Goal: Task Accomplishment & Management: Complete application form

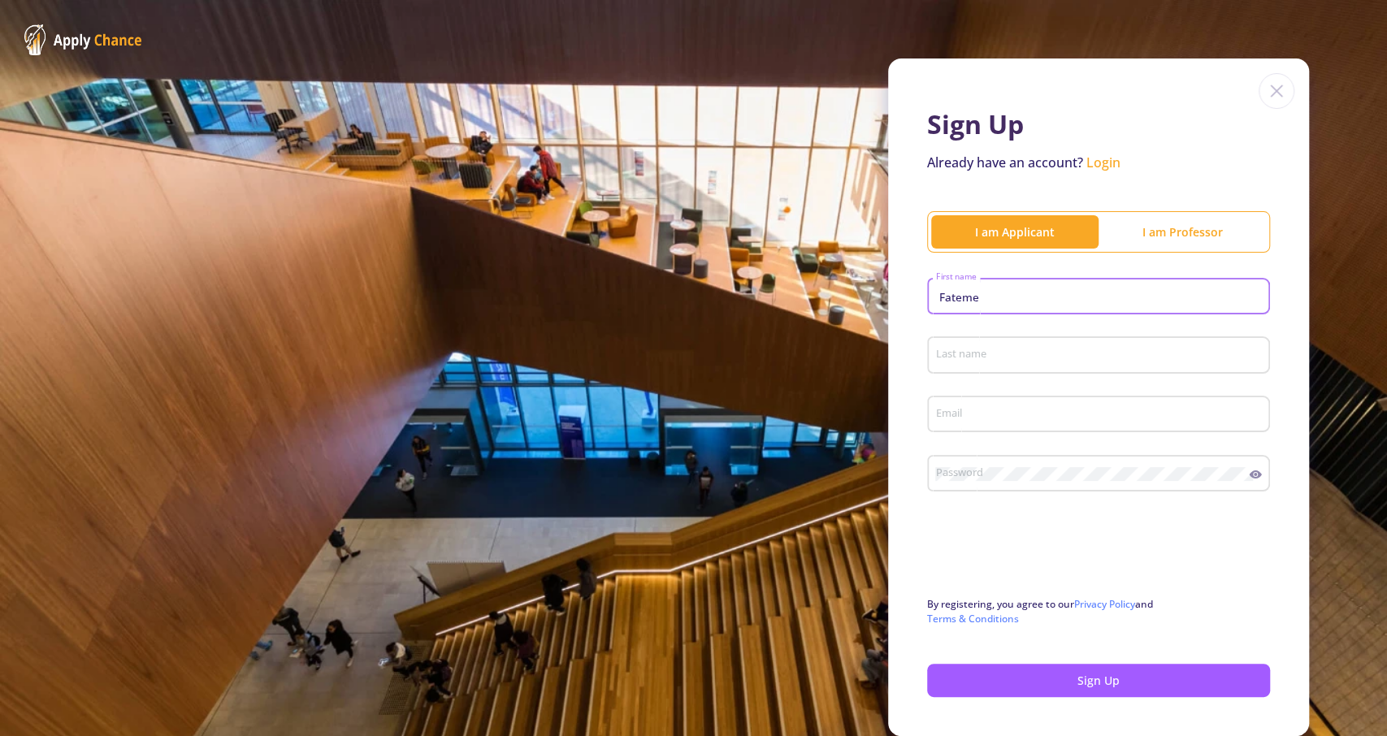
type input "Fateme"
click at [1057, 344] on div "Last name" at bounding box center [1098, 352] width 327 height 42
type input ";"
type input "[PERSON_NAME]"
click at [1056, 410] on input "Email" at bounding box center [1101, 415] width 332 height 15
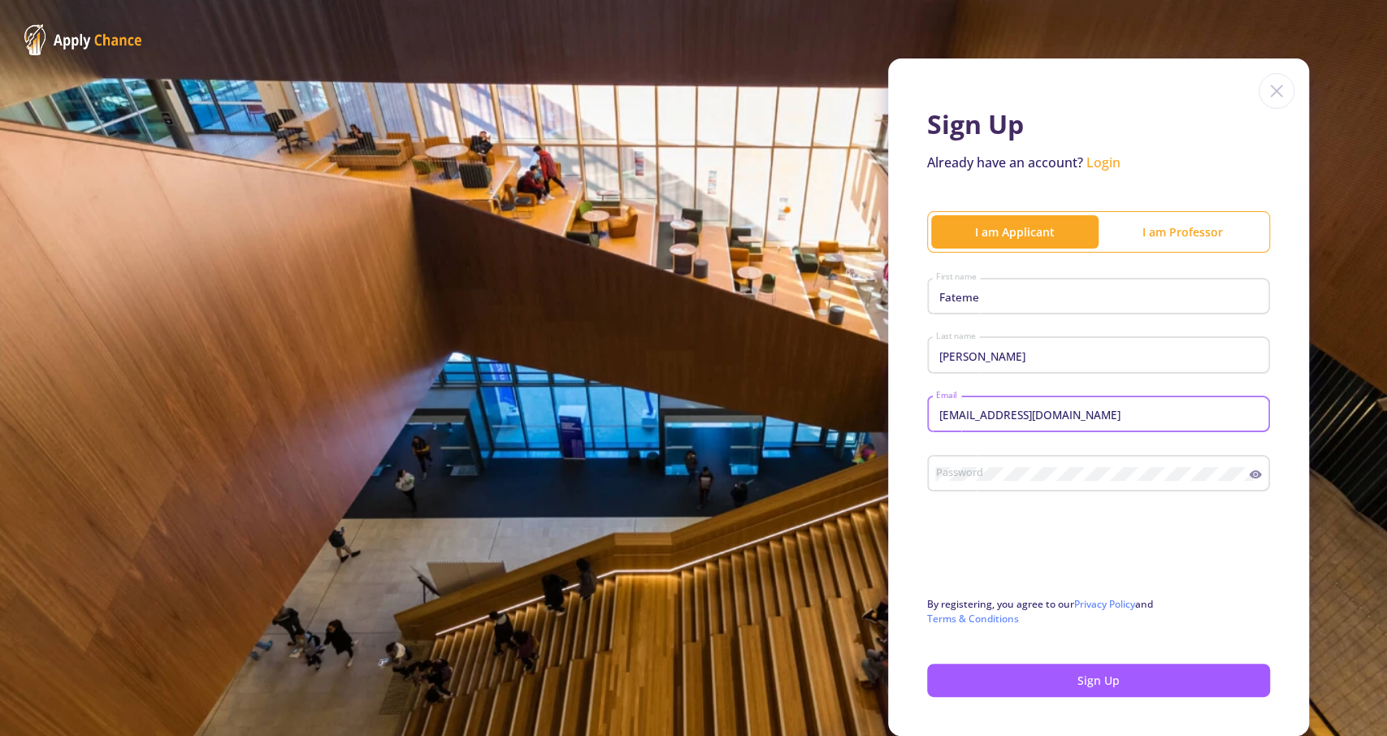
type input "[EMAIL_ADDRESS][DOMAIN_NAME]"
click at [1043, 467] on div "Password" at bounding box center [1092, 470] width 314 height 42
click at [908, 552] on div "Sign Up Already have an account? Login I am Applicant I am Professor [PERSON_NA…" at bounding box center [1098, 398] width 421 height 678
click at [986, 684] on button "Sign Up" at bounding box center [1098, 680] width 343 height 33
click at [1108, 684] on button "Sign Up" at bounding box center [1098, 680] width 343 height 33
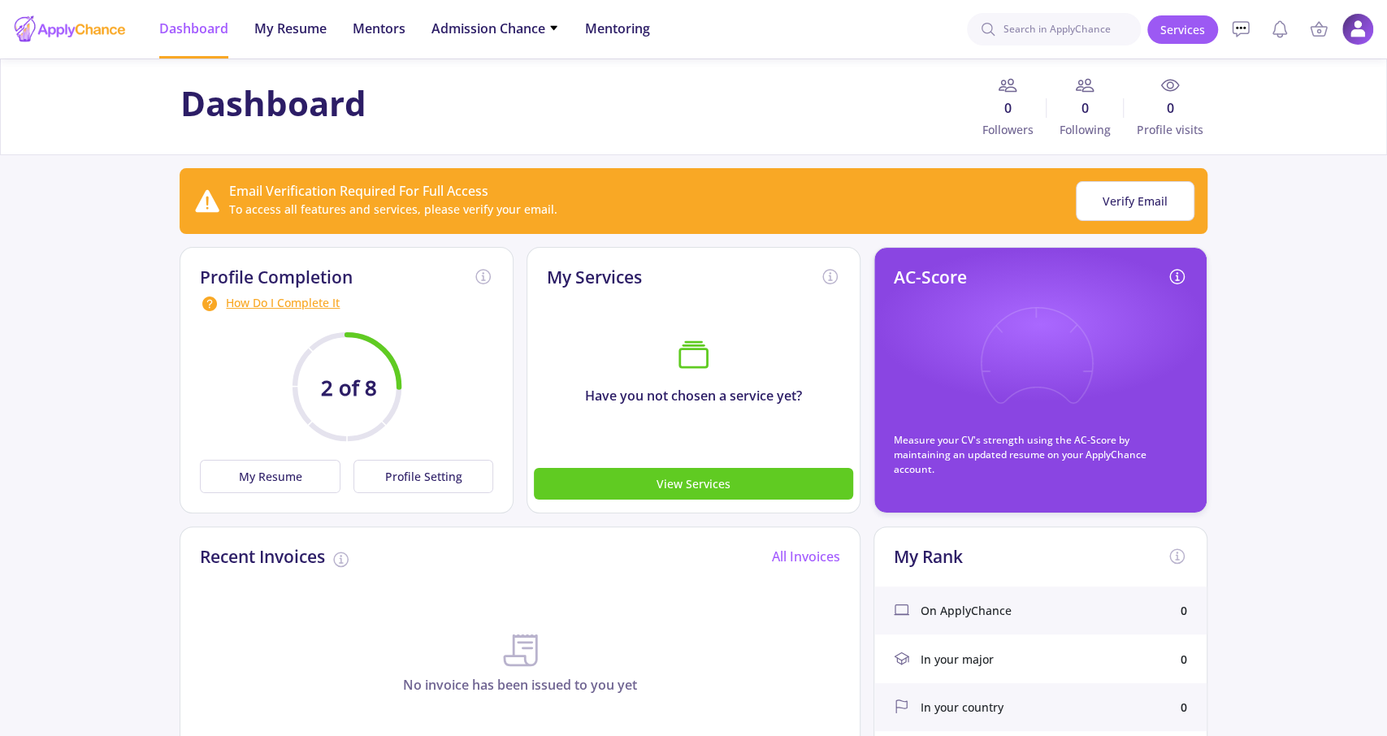
click at [64, 535] on app-applicant-dashboard "Dashboard 0 Followers 0 Following 0 Profile visits Email Verification Required …" at bounding box center [693, 709] width 1387 height 1300
click at [291, 483] on button "My Resume" at bounding box center [270, 476] width 140 height 33
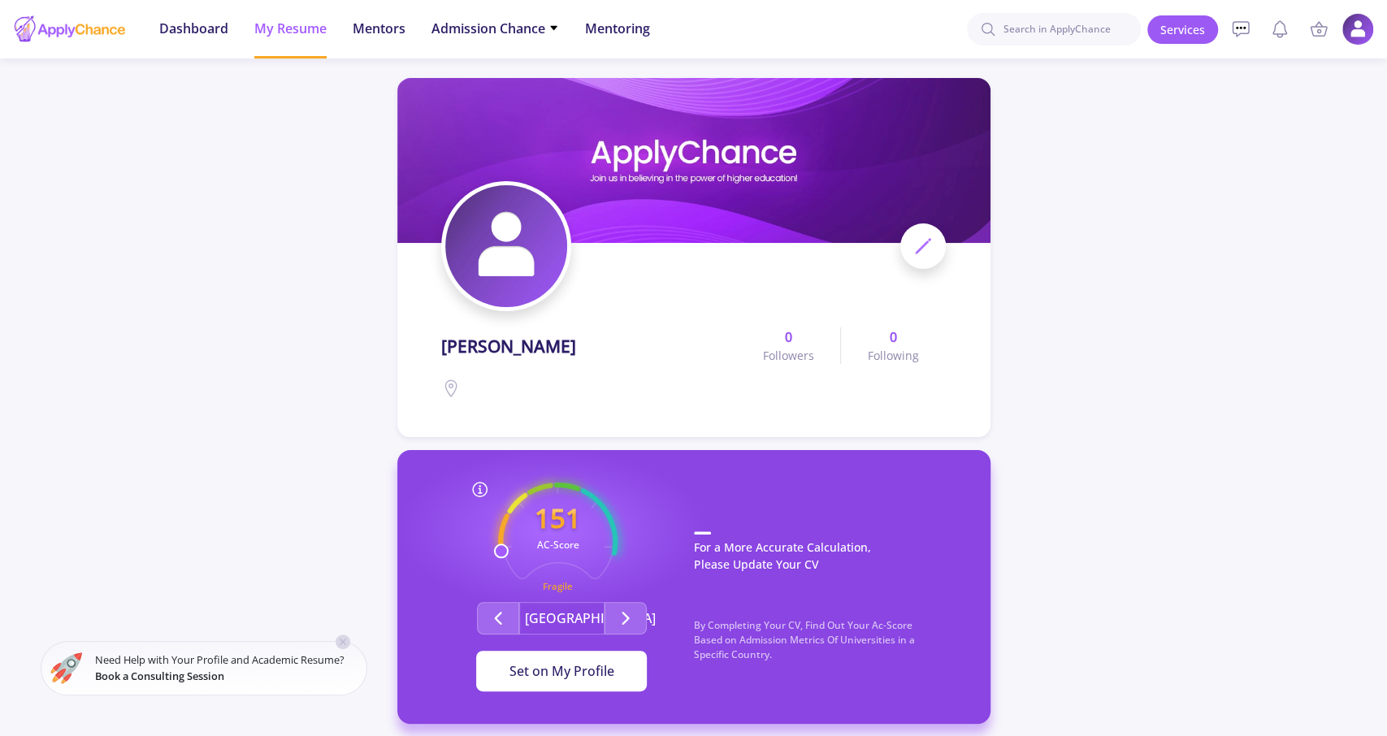
click at [604, 682] on button "Set on My Profile" at bounding box center [561, 671] width 171 height 41
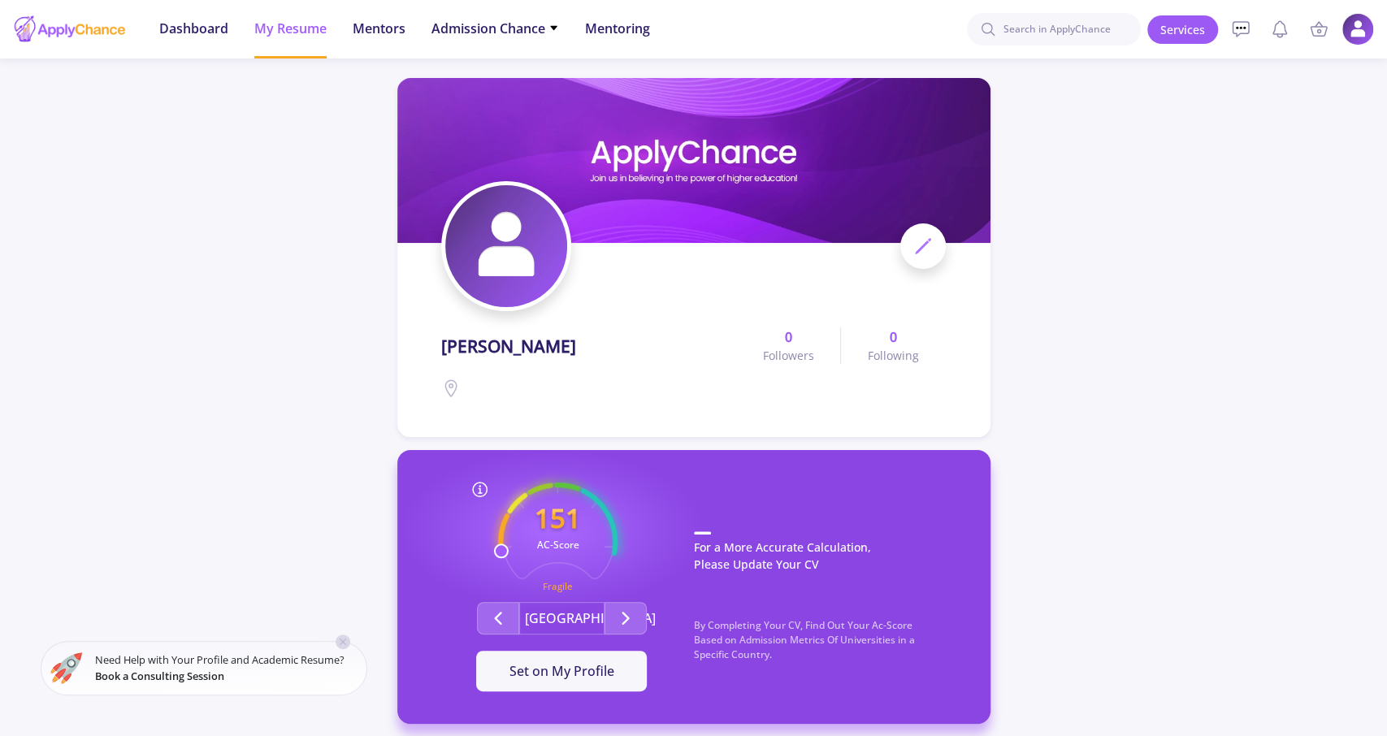
click at [622, 307] on div at bounding box center [693, 246] width 505 height 130
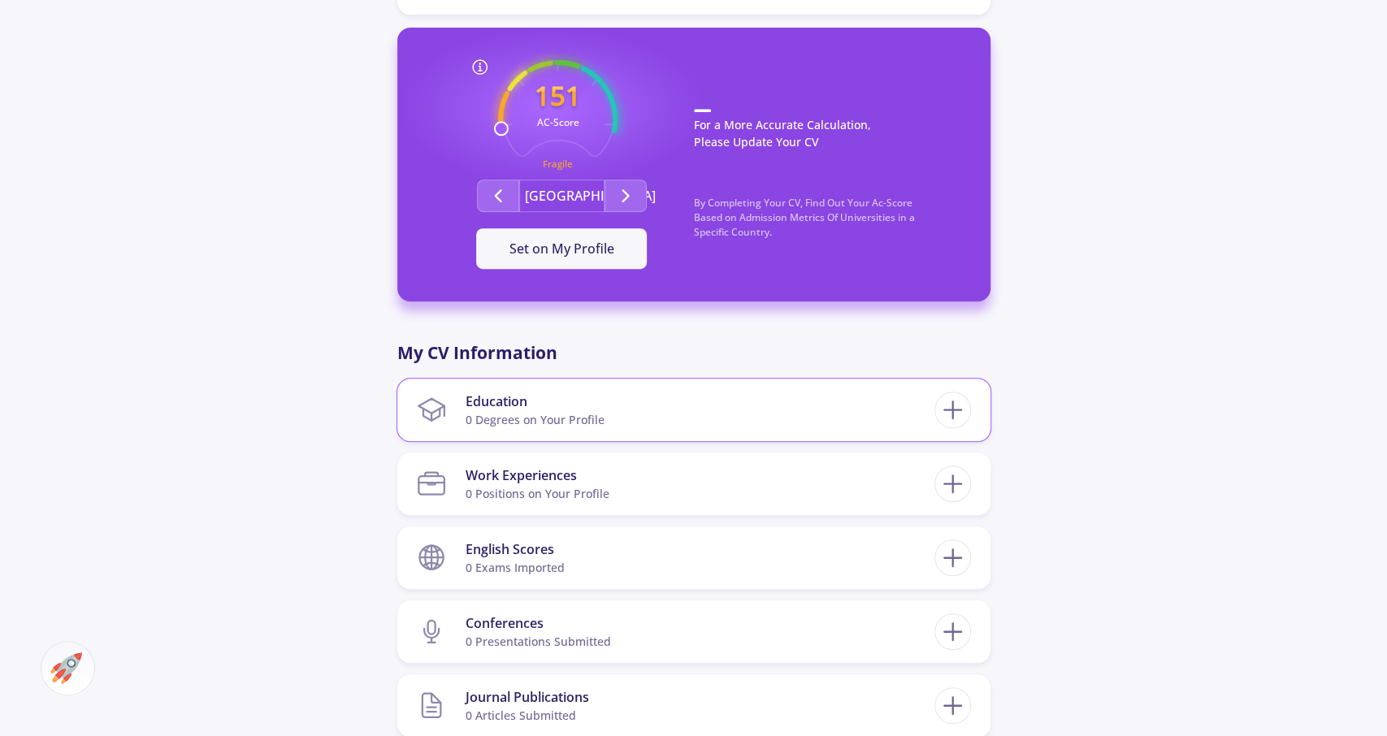
click at [605, 428] on section "Education 0 Degrees on Your Profile" at bounding box center [676, 410] width 518 height 50
click at [952, 405] on icon at bounding box center [953, 410] width 30 height 30
checkbox input "false"
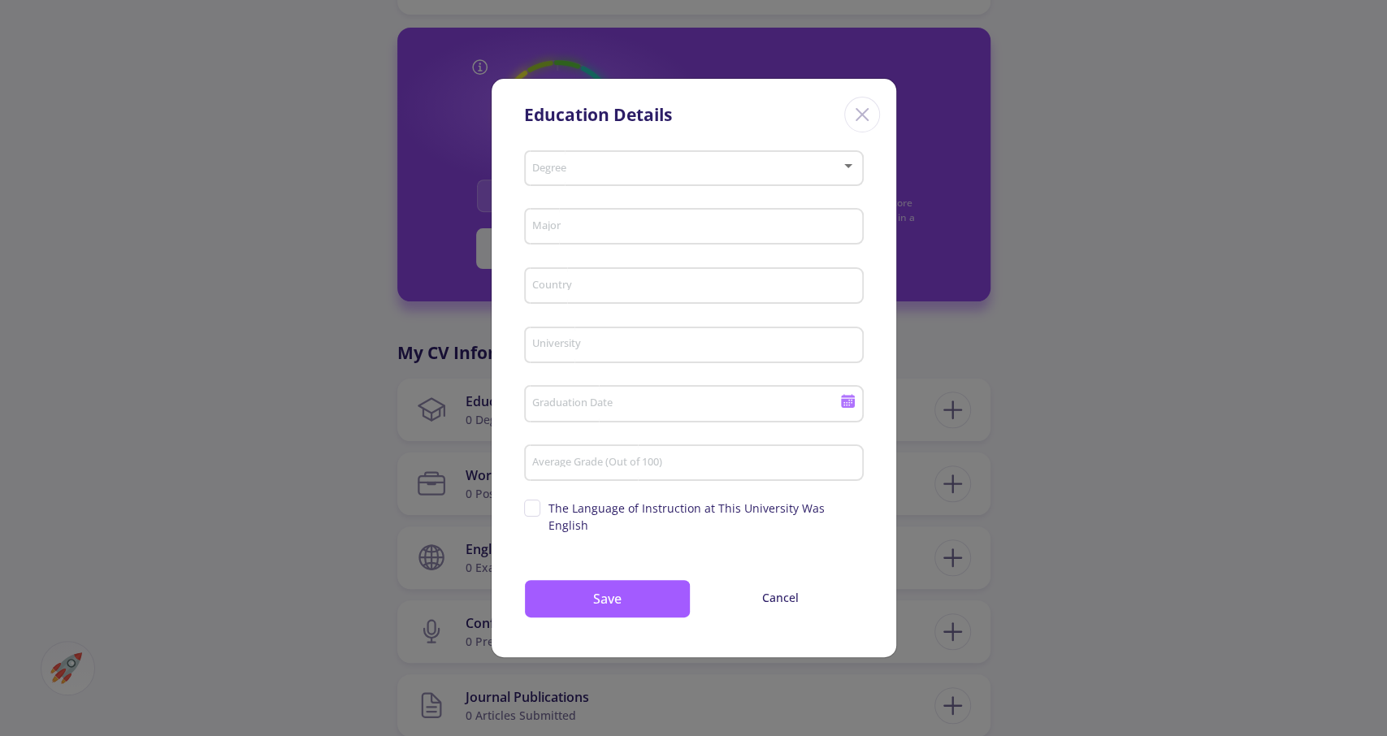
click at [1164, 347] on div "Education Details Degree Major Country University Graduation Date Average Grade…" at bounding box center [693, 368] width 1387 height 736
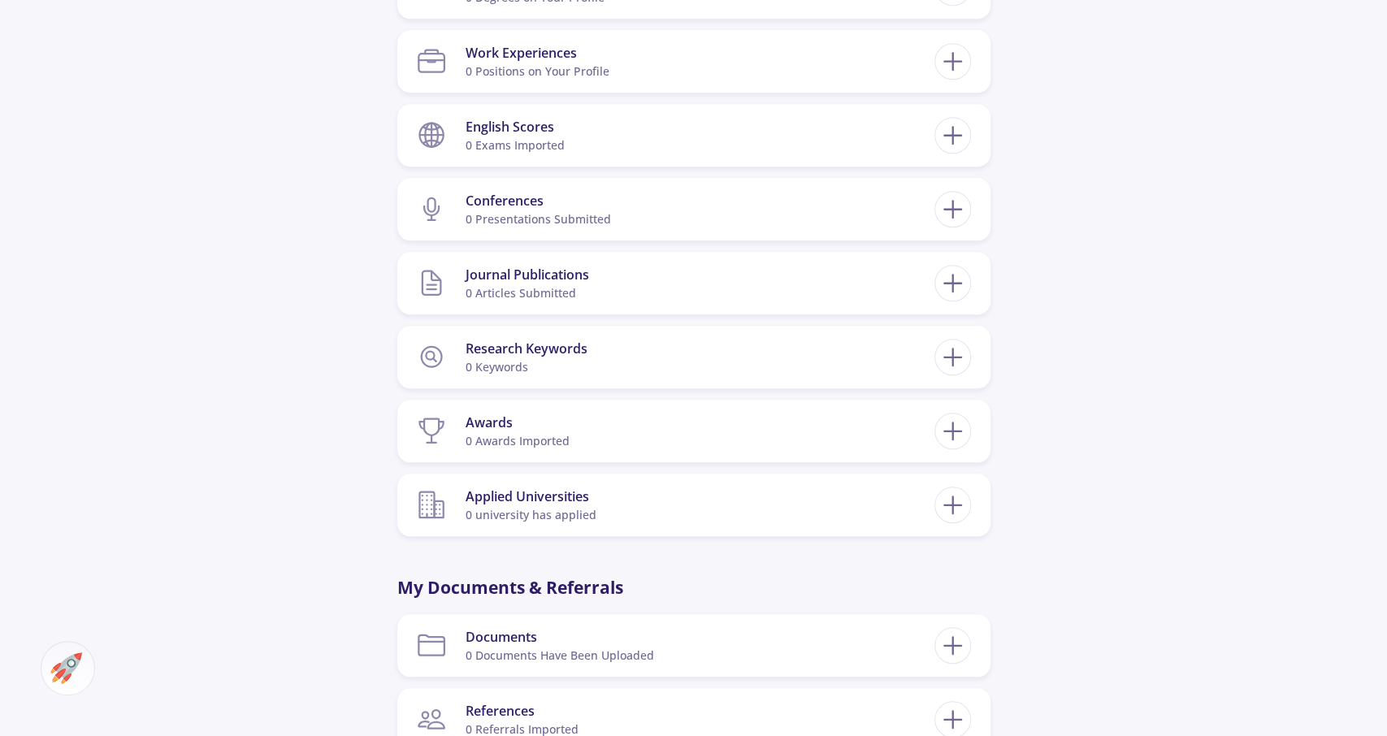
scroll to position [1268, 0]
